Goal: Navigation & Orientation: Find specific page/section

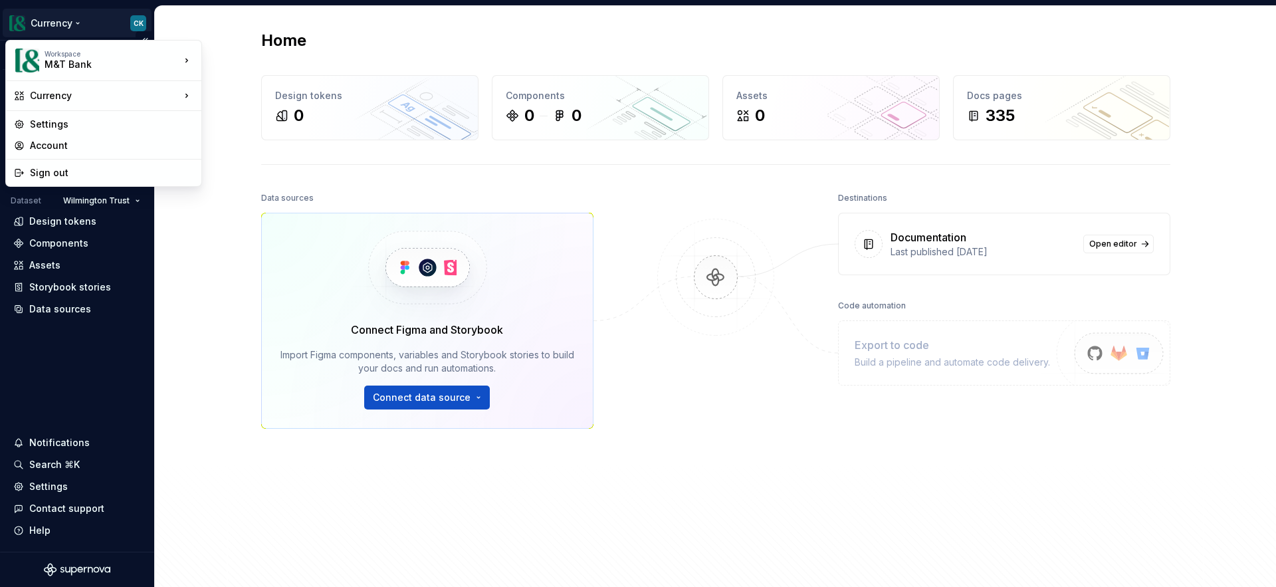
click at [63, 29] on html "Currency CK Version Current draft Home Documentation Analytics Code automation …" at bounding box center [638, 293] width 1276 height 587
click at [138, 52] on div "Workspace" at bounding box center [113, 54] width 136 height 8
click at [179, 229] on html "Currency CK Version Current draft Home Documentation Analytics Code automation …" at bounding box center [638, 293] width 1276 height 587
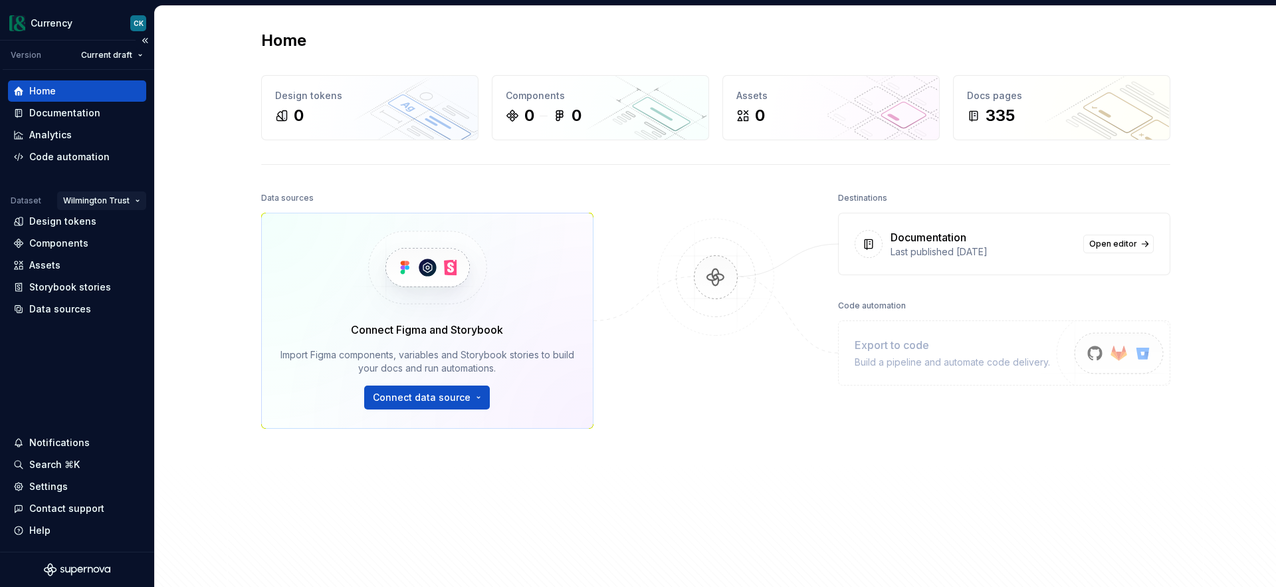
click at [124, 199] on html "Currency CK Version Current draft Home Documentation Analytics Code automation …" at bounding box center [638, 293] width 1276 height 587
click at [120, 223] on div "M&T" at bounding box center [126, 226] width 86 height 13
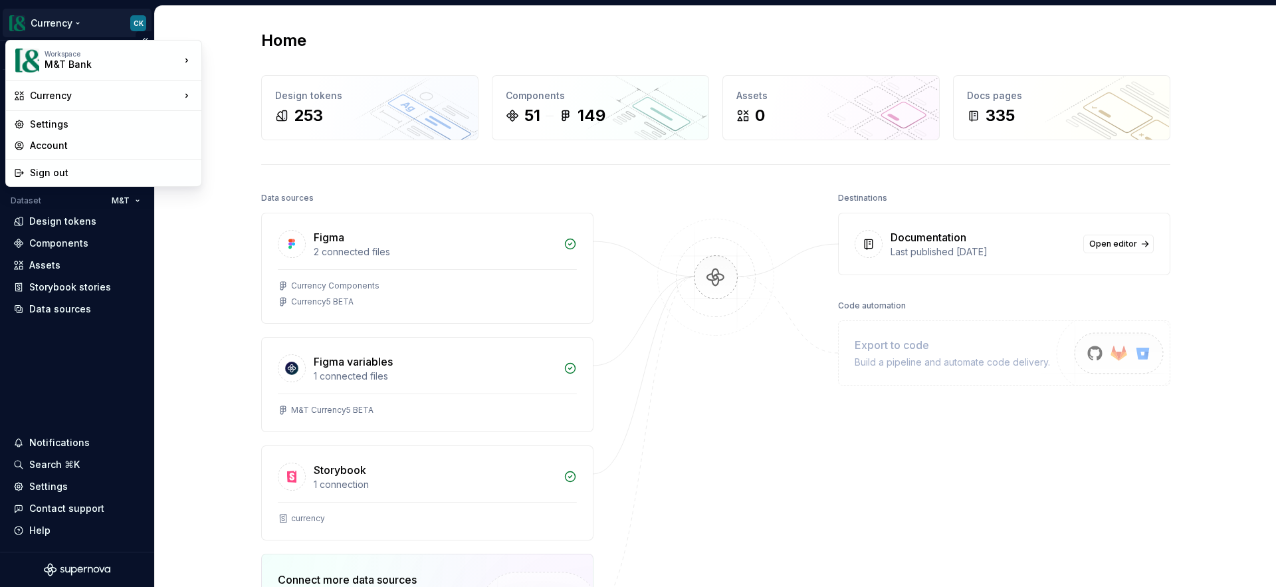
click at [60, 27] on html "Currency CK Version Current draft Home Documentation Analytics Code automation …" at bounding box center [638, 293] width 1276 height 587
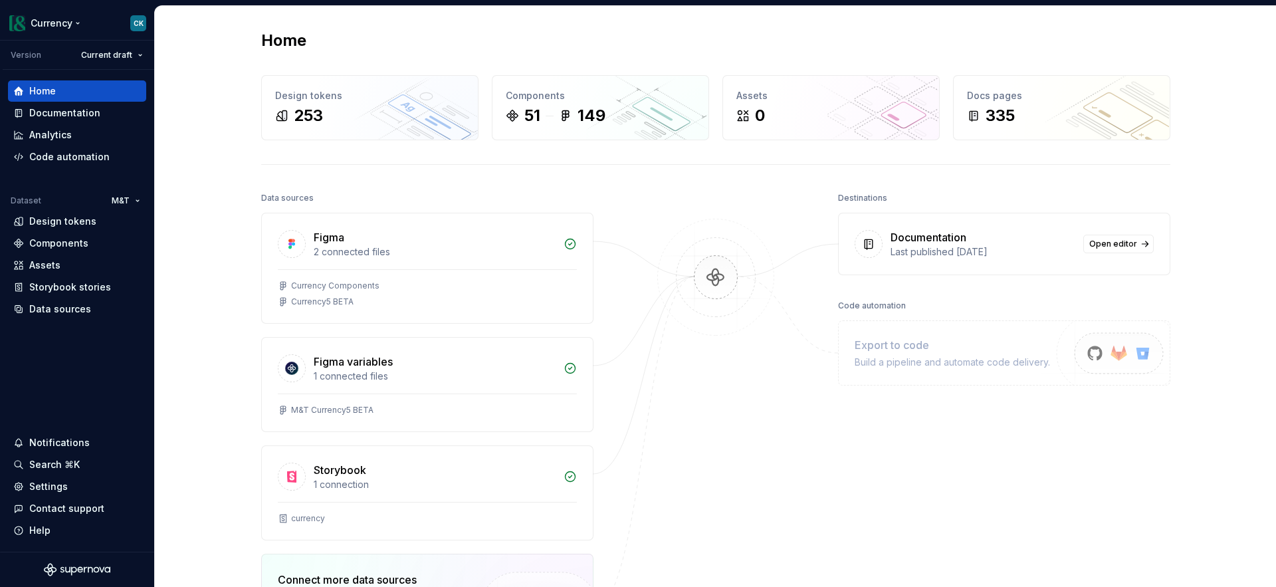
click at [60, 27] on html "Currency CK Version Current draft Home Documentation Analytics Code automation …" at bounding box center [638, 293] width 1276 height 587
click at [64, 246] on div "Components" at bounding box center [58, 243] width 59 height 13
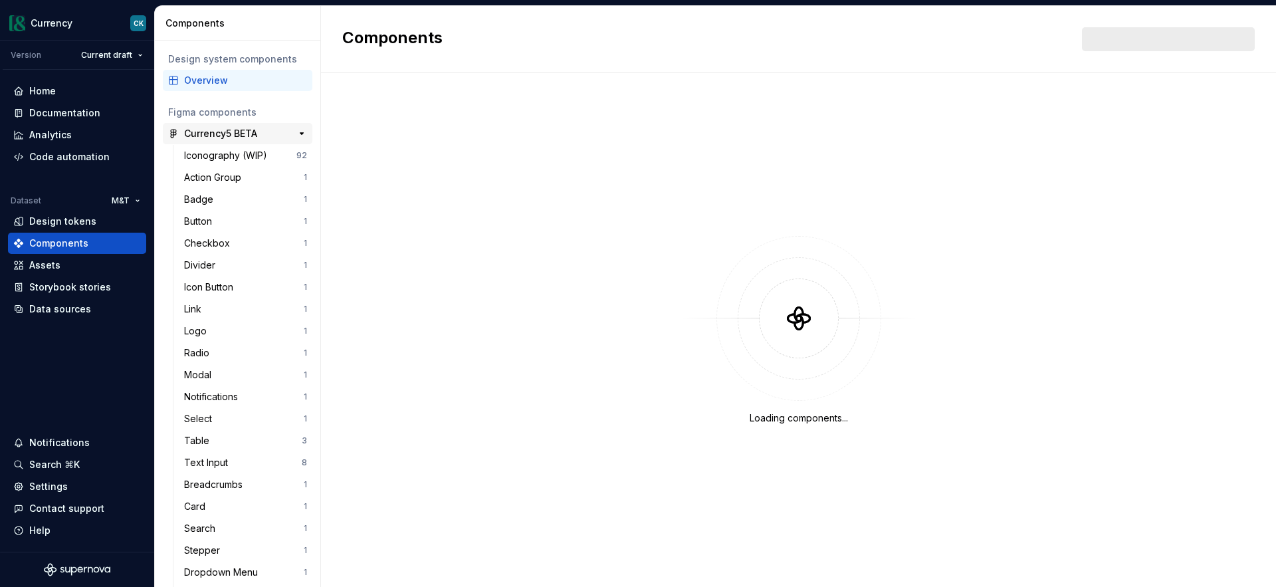
click at [229, 138] on div "Currency5 BETA" at bounding box center [220, 133] width 73 height 13
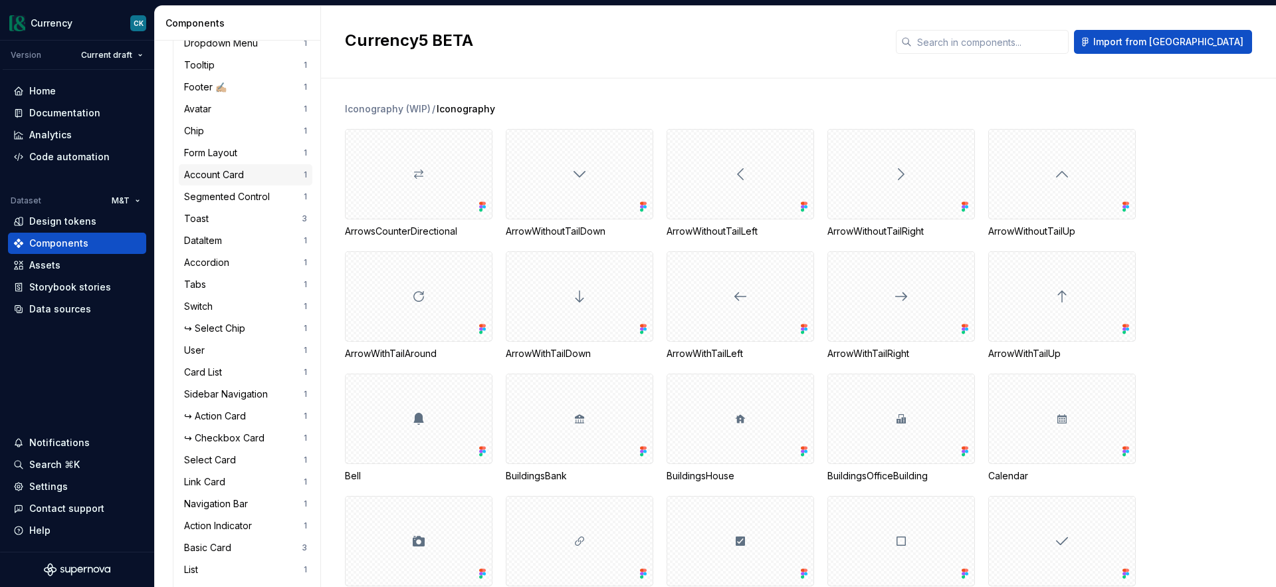
scroll to position [558, 0]
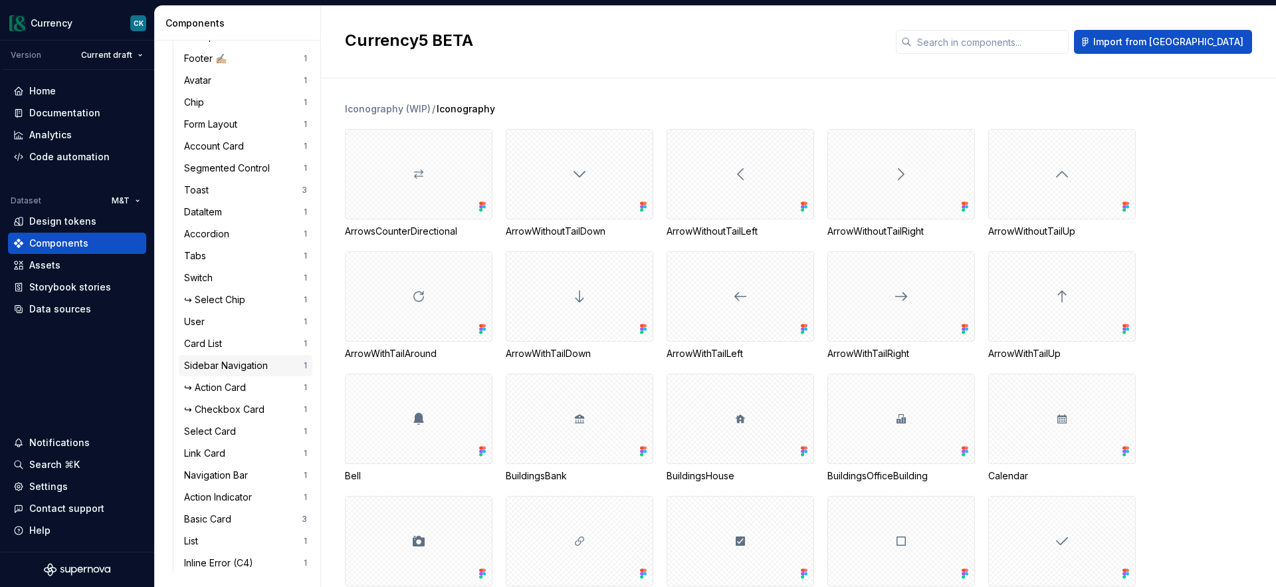
click at [219, 360] on div "Sidebar Navigation" at bounding box center [228, 365] width 89 height 13
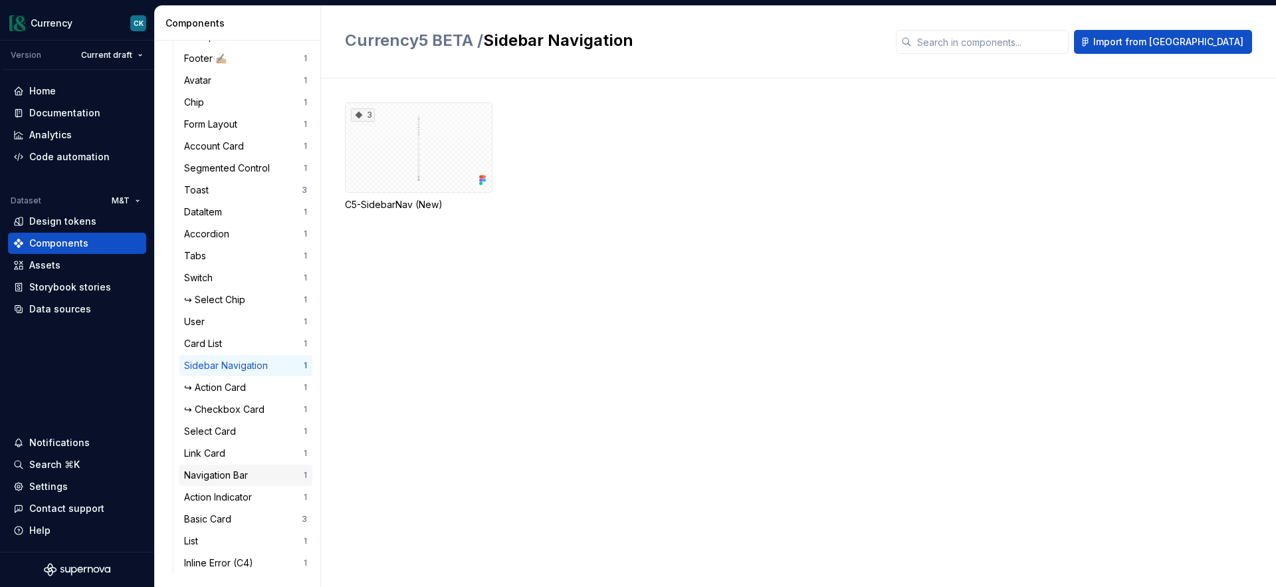
click at [237, 474] on div "Navigation Bar" at bounding box center [218, 475] width 69 height 13
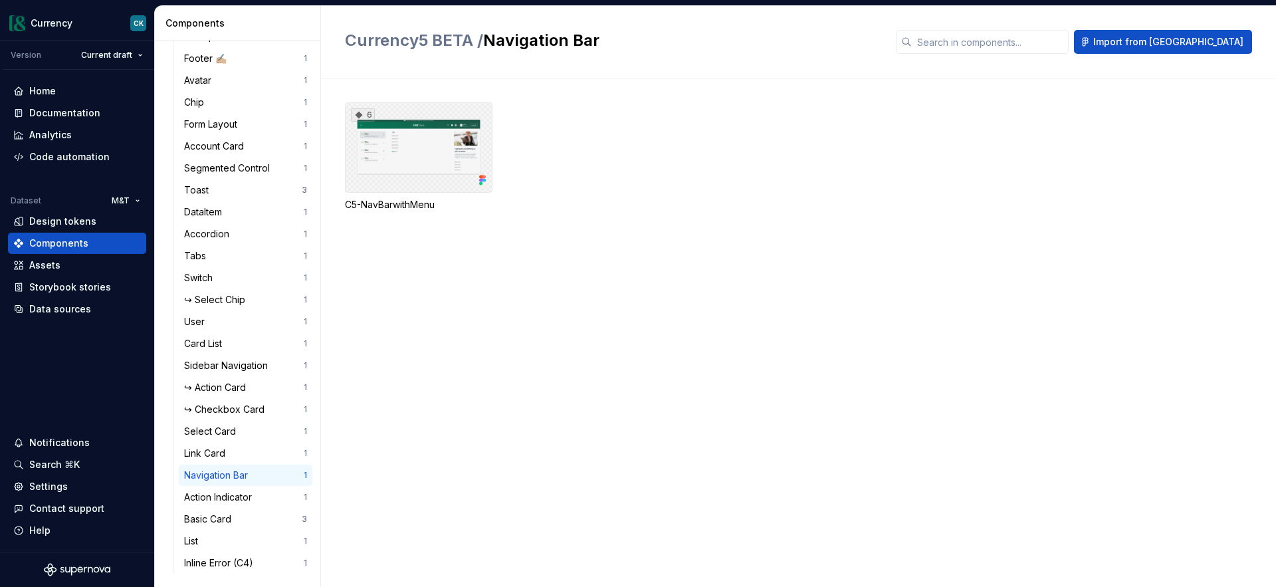
click at [402, 181] on div "6" at bounding box center [419, 147] width 148 height 90
